Goal: Transaction & Acquisition: Purchase product/service

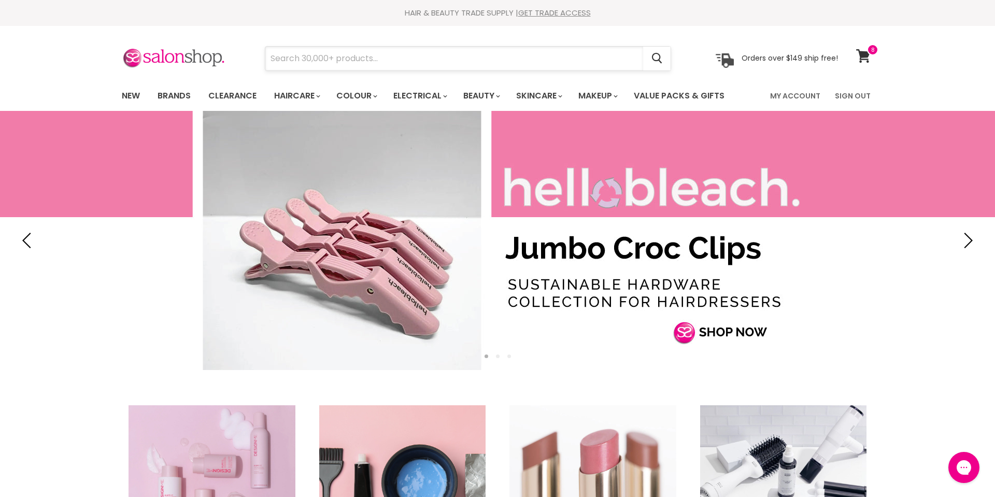
click at [373, 59] on input "Search" at bounding box center [454, 59] width 378 height 24
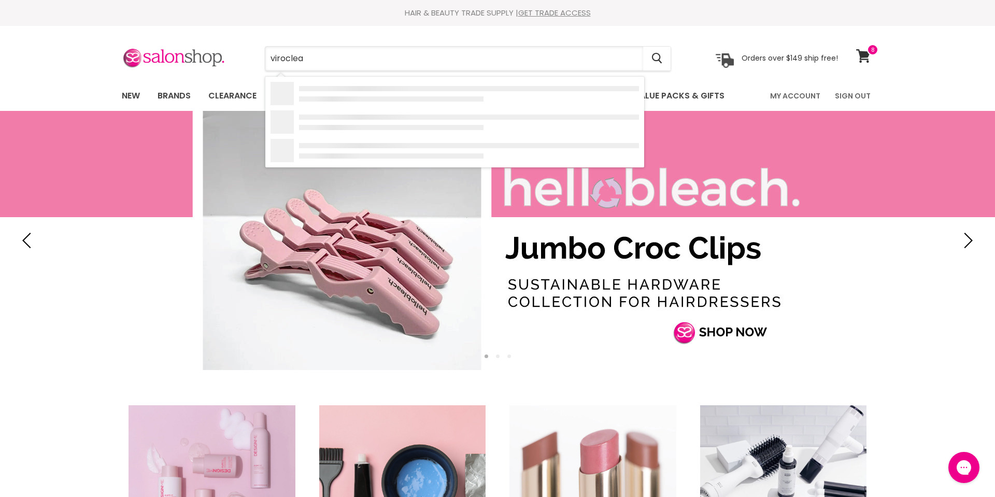
type input "viroclean"
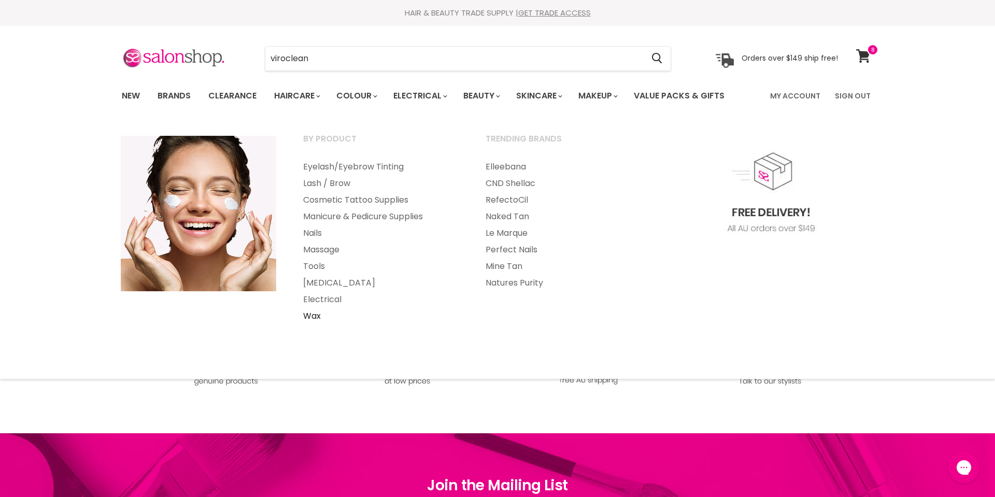
click at [317, 315] on link "Wax" at bounding box center [380, 316] width 180 height 17
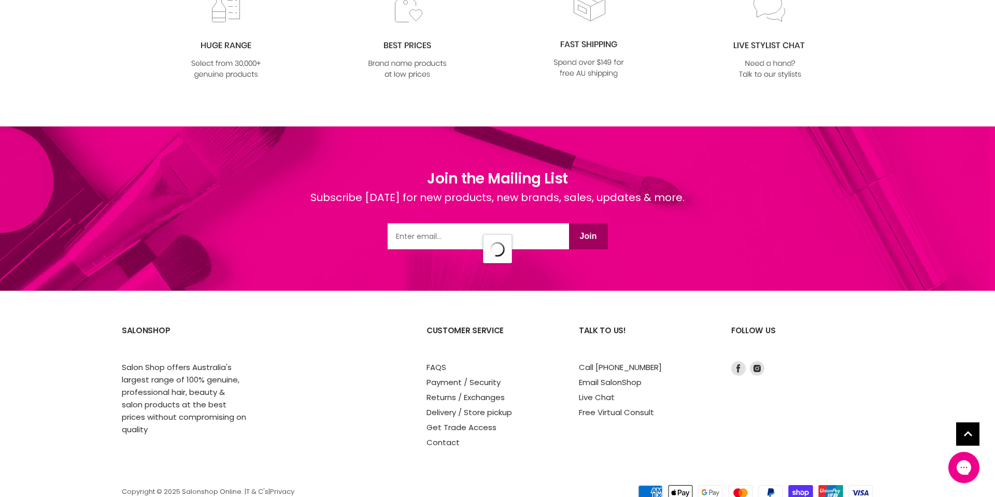
scroll to position [7470, 0]
